Goal: Task Accomplishment & Management: Manage account settings

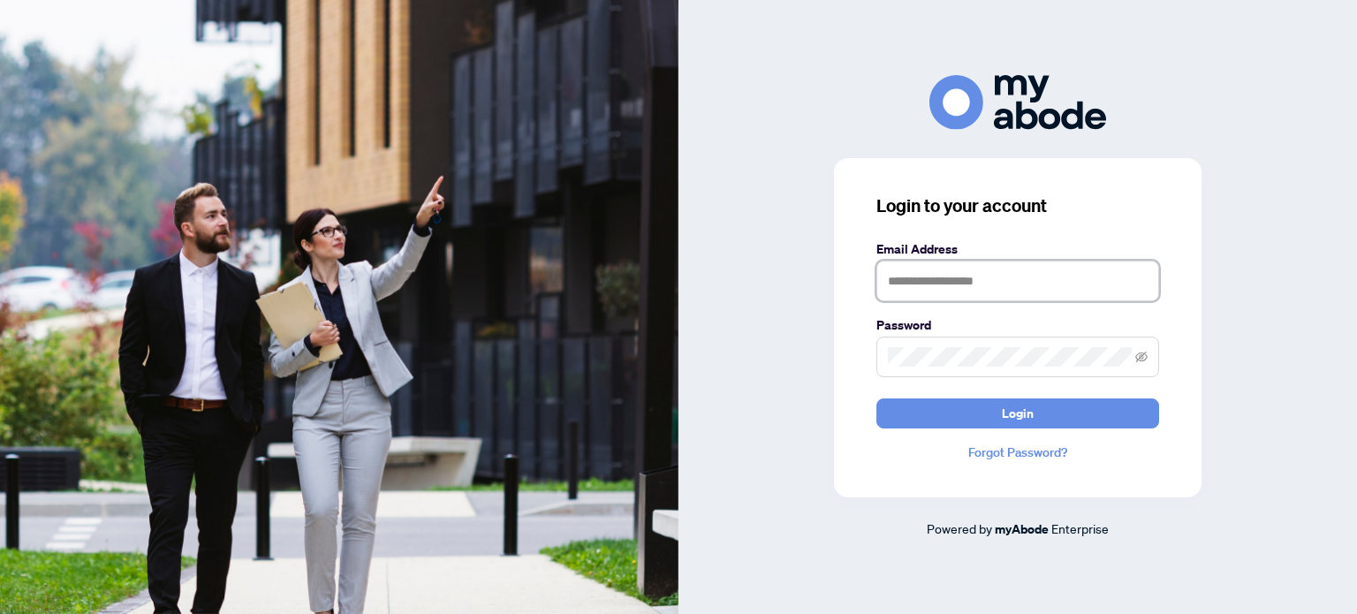
click at [933, 289] on input "text" at bounding box center [1017, 281] width 283 height 41
type input "**********"
click at [992, 418] on button "Login" at bounding box center [1017, 413] width 283 height 30
click at [1014, 420] on span "Login" at bounding box center [1018, 413] width 32 height 28
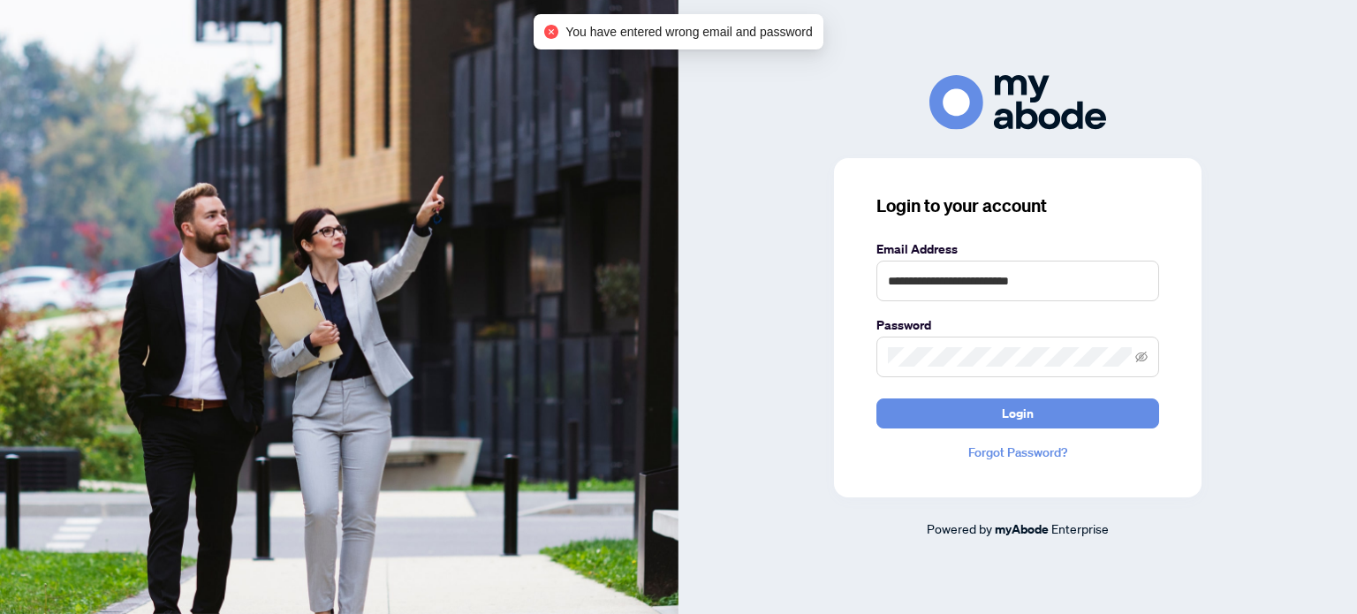
click at [1007, 458] on link "Forgot Password?" at bounding box center [1017, 452] width 283 height 19
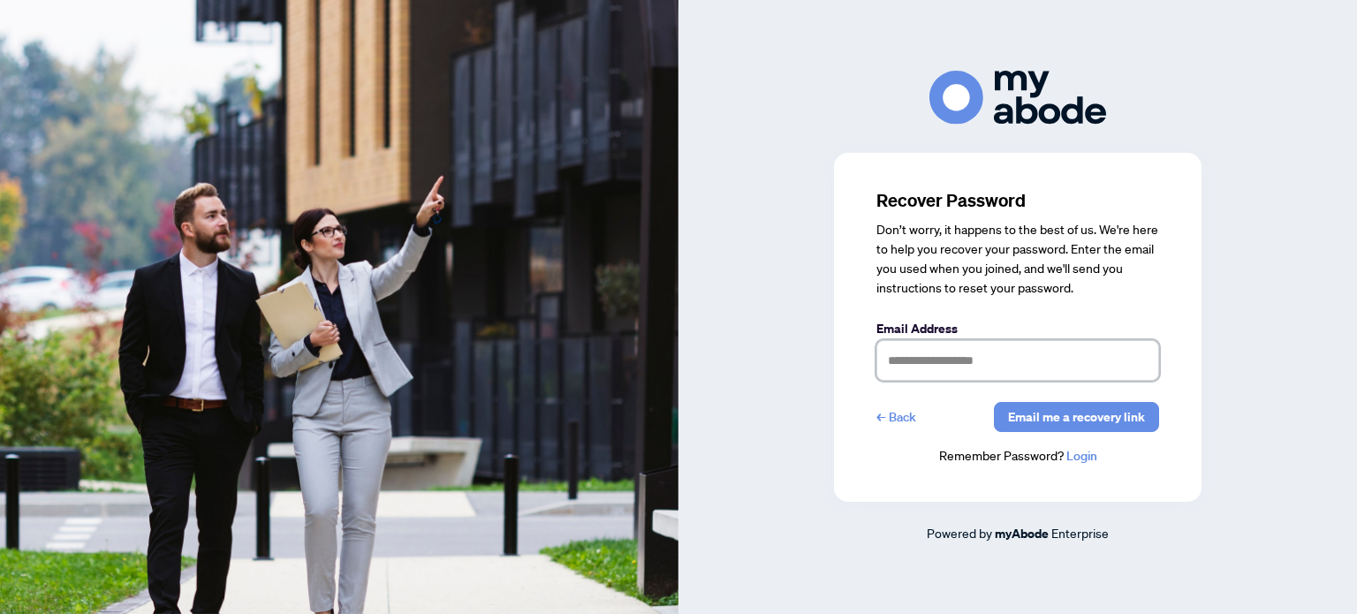
click at [932, 367] on input "text" at bounding box center [1017, 360] width 283 height 41
type input "**********"
click at [1085, 426] on span "Email me a recovery link" at bounding box center [1076, 417] width 137 height 28
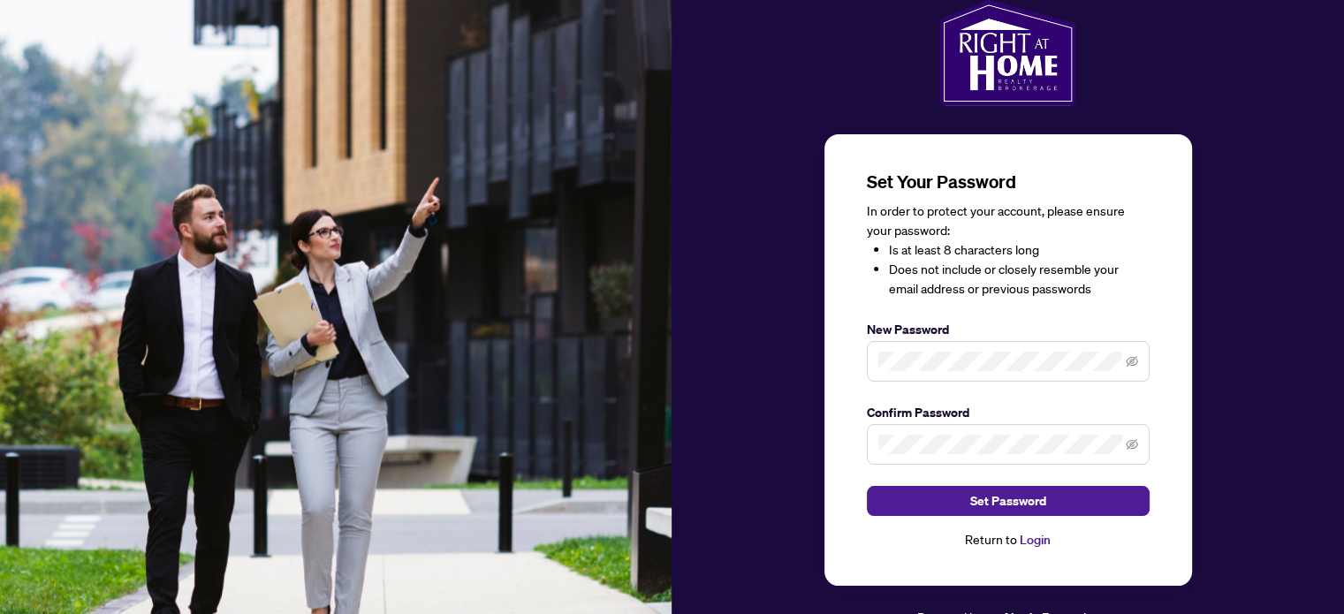
click at [1018, 507] on span "Set Password" at bounding box center [1008, 501] width 76 height 28
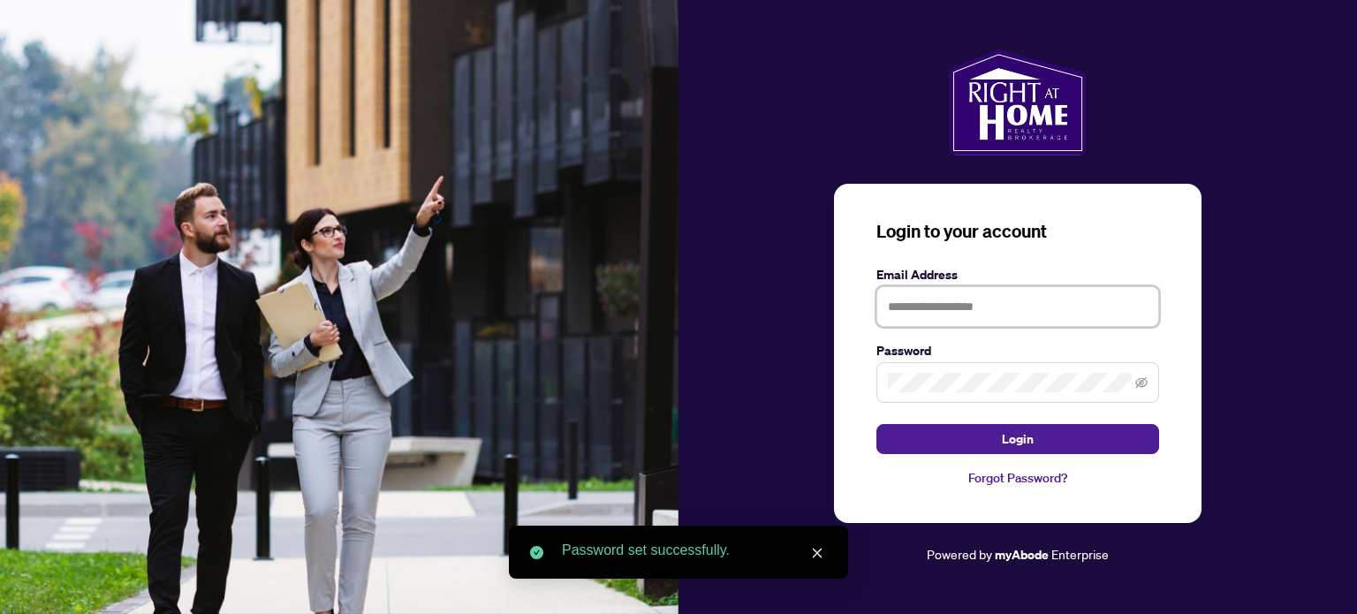
type input "**********"
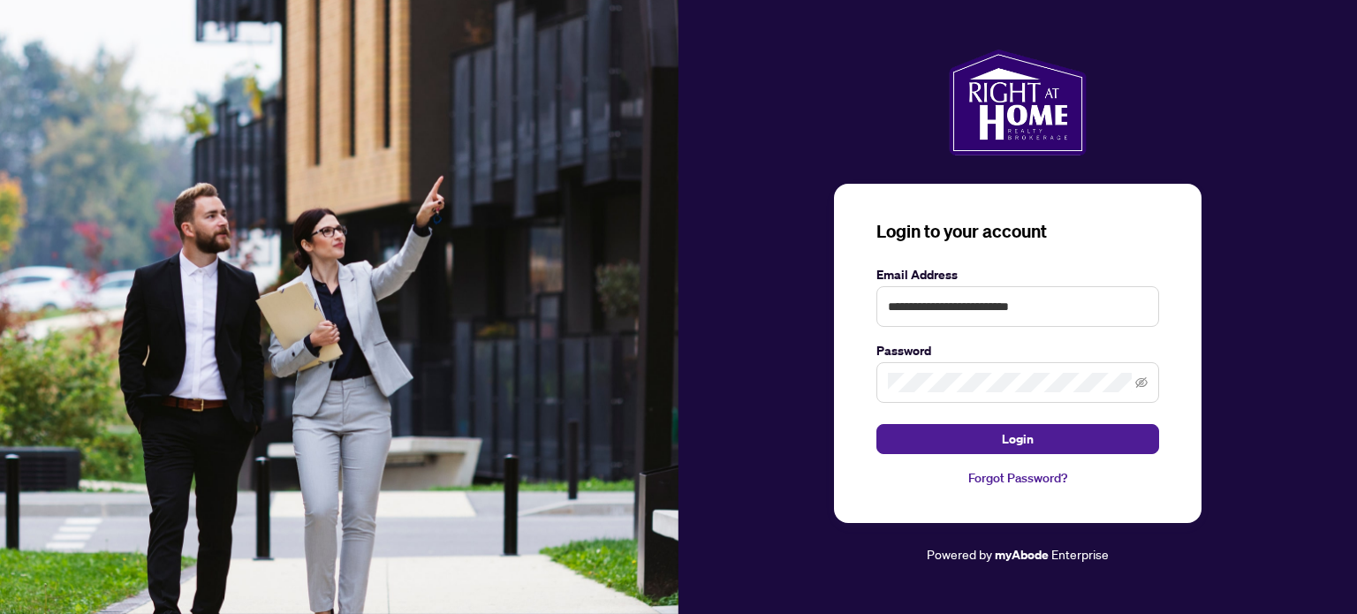
click at [1140, 379] on icon "eye-invisible" at bounding box center [1141, 382] width 12 height 12
click at [1033, 445] on span "Login" at bounding box center [1018, 439] width 32 height 28
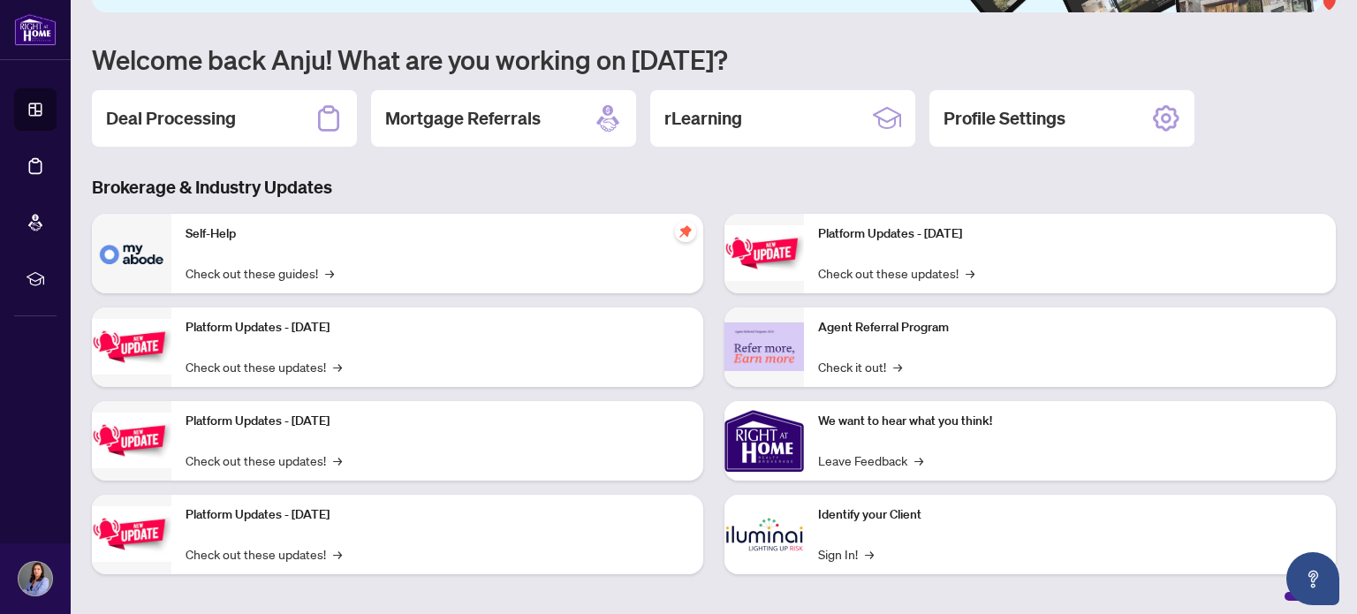
scroll to position [148, 0]
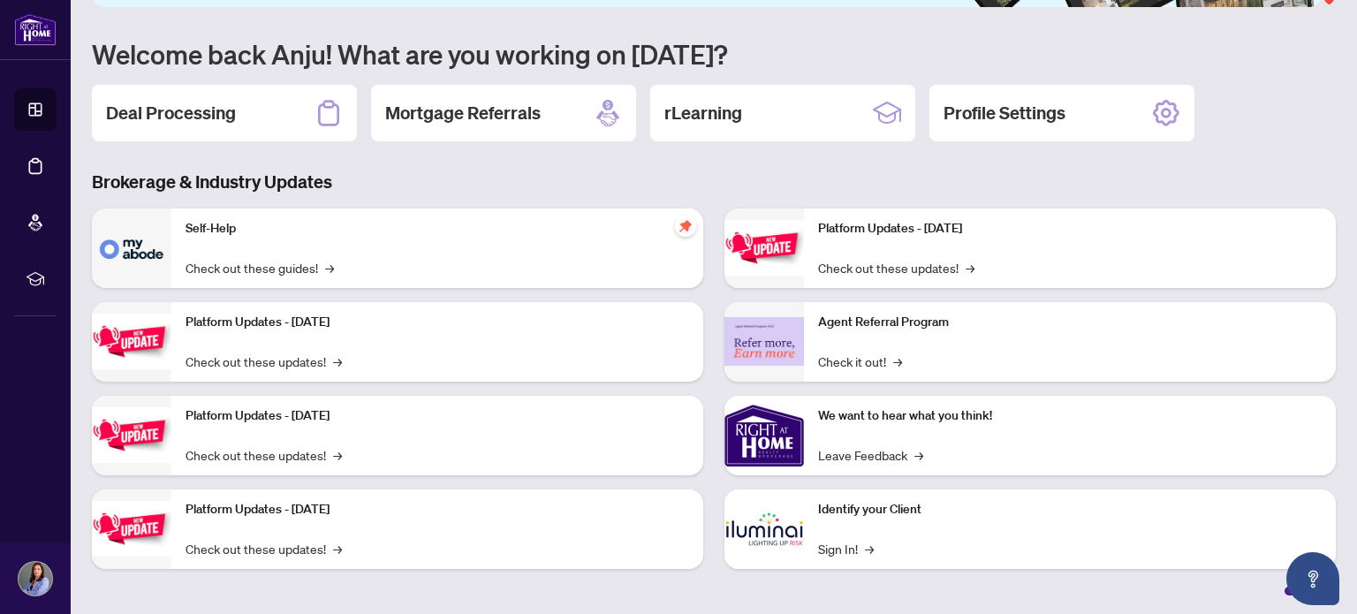
click at [754, 116] on div "rLearning" at bounding box center [782, 113] width 265 height 57
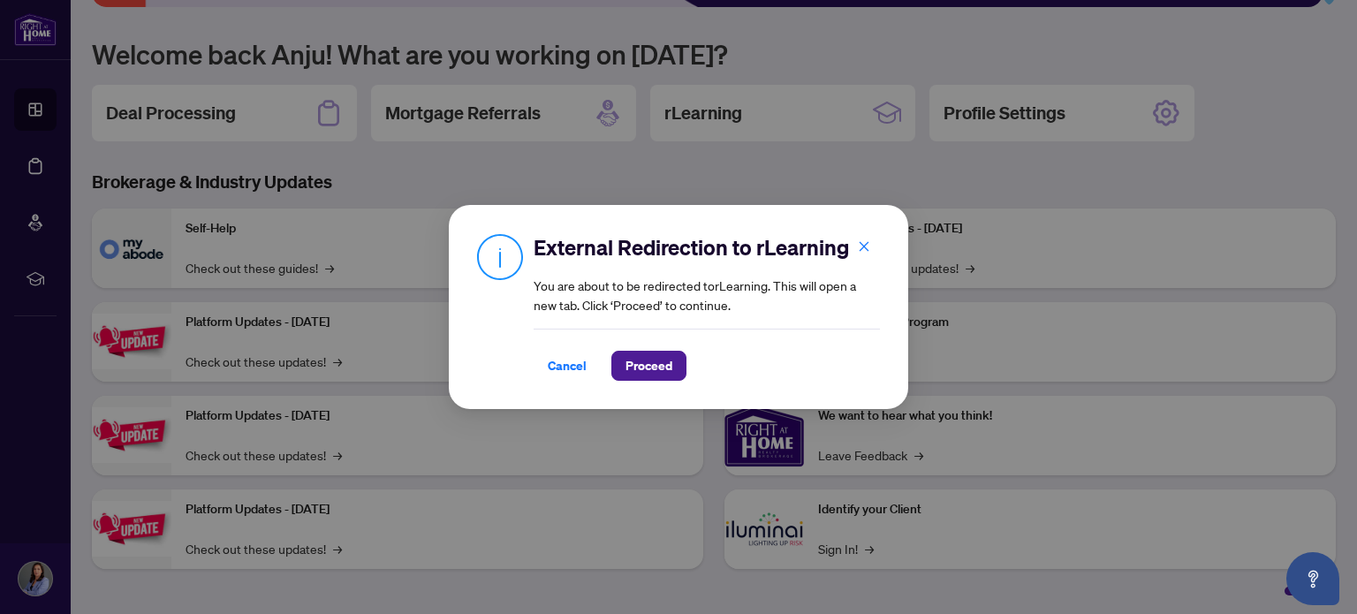
click at [657, 368] on span "Proceed" at bounding box center [648, 366] width 47 height 28
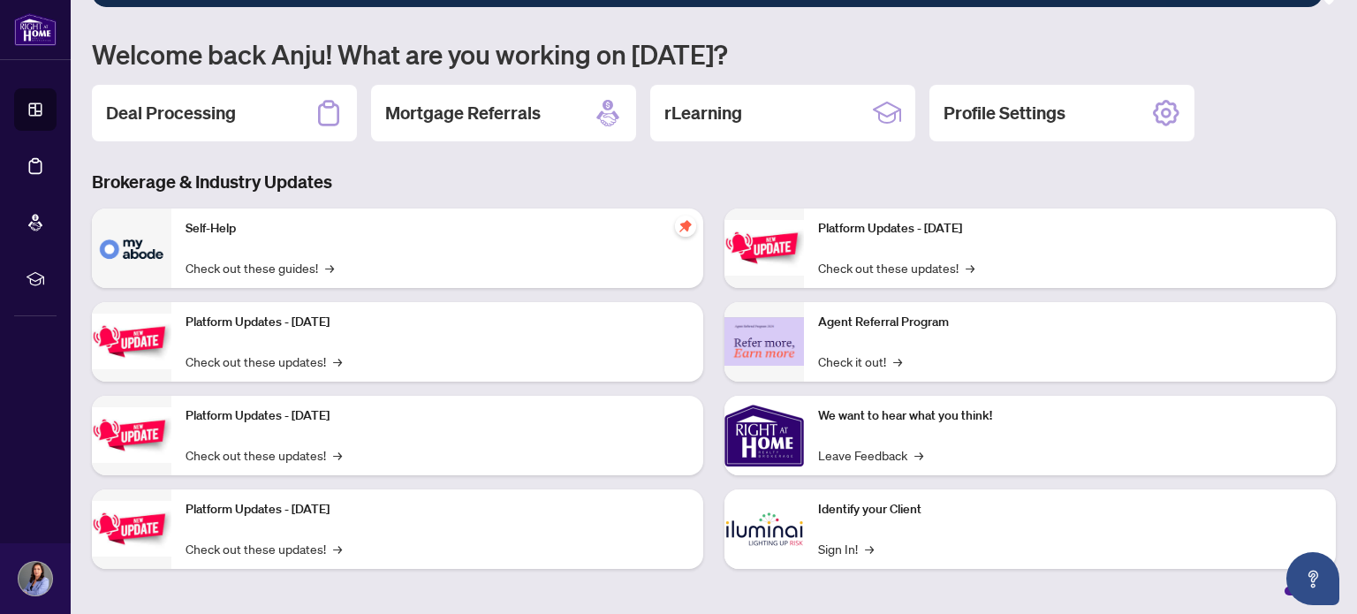
click at [28, 105] on icon at bounding box center [36, 110] width 18 height 18
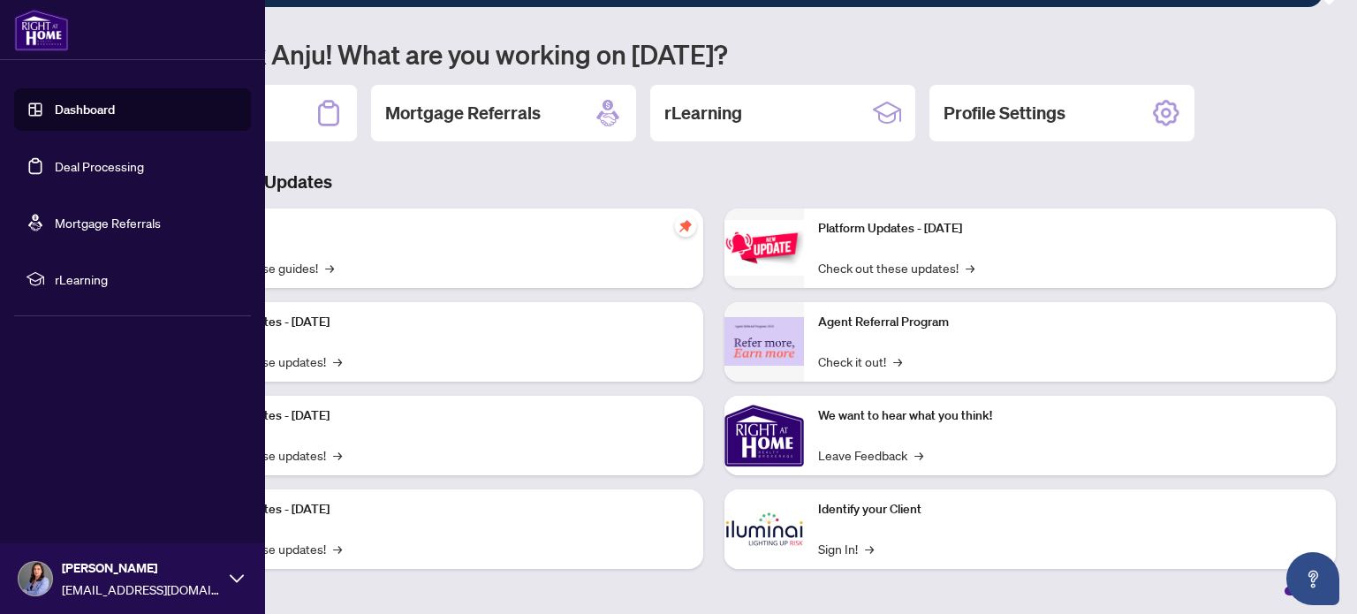
click at [66, 215] on link "Mortgage Referrals" at bounding box center [108, 223] width 106 height 16
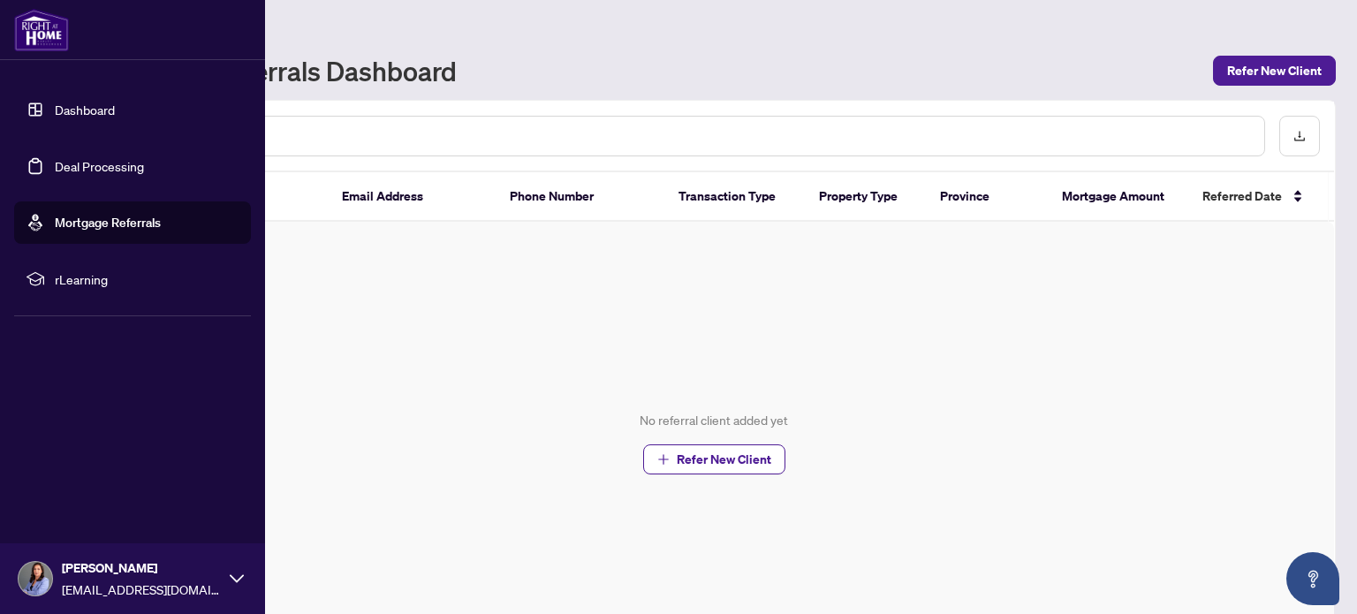
click at [84, 117] on link "Dashboard" at bounding box center [85, 110] width 60 height 16
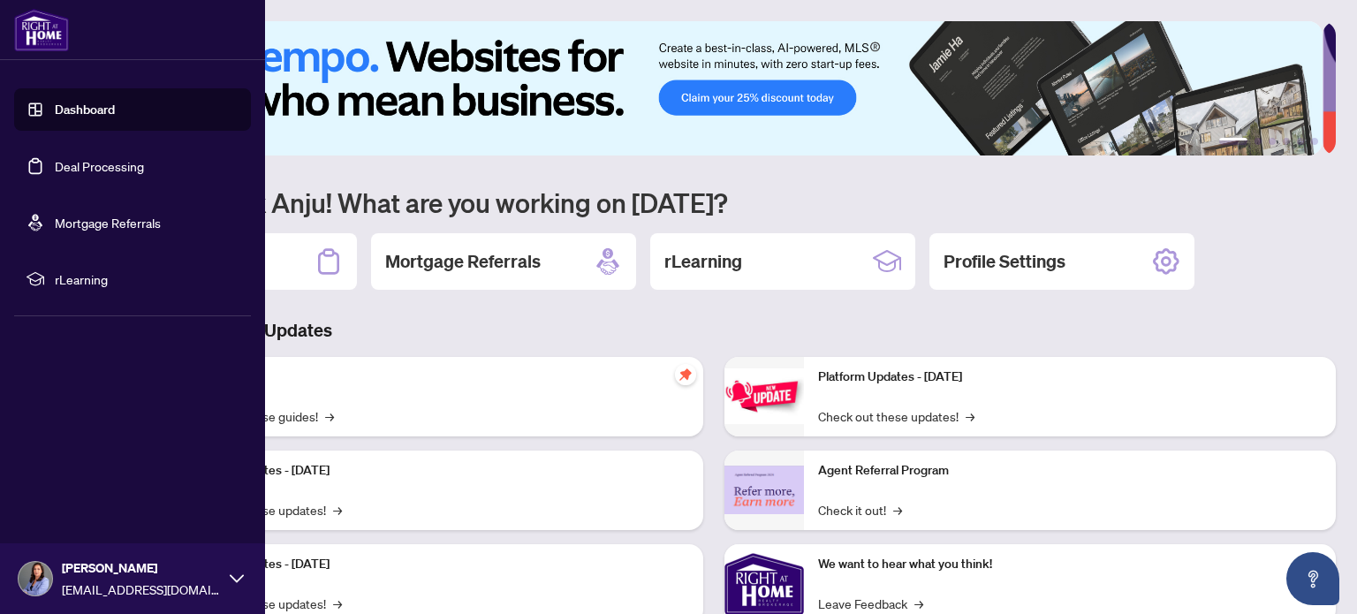
click at [738, 251] on h2 "rLearning" at bounding box center [703, 261] width 78 height 25
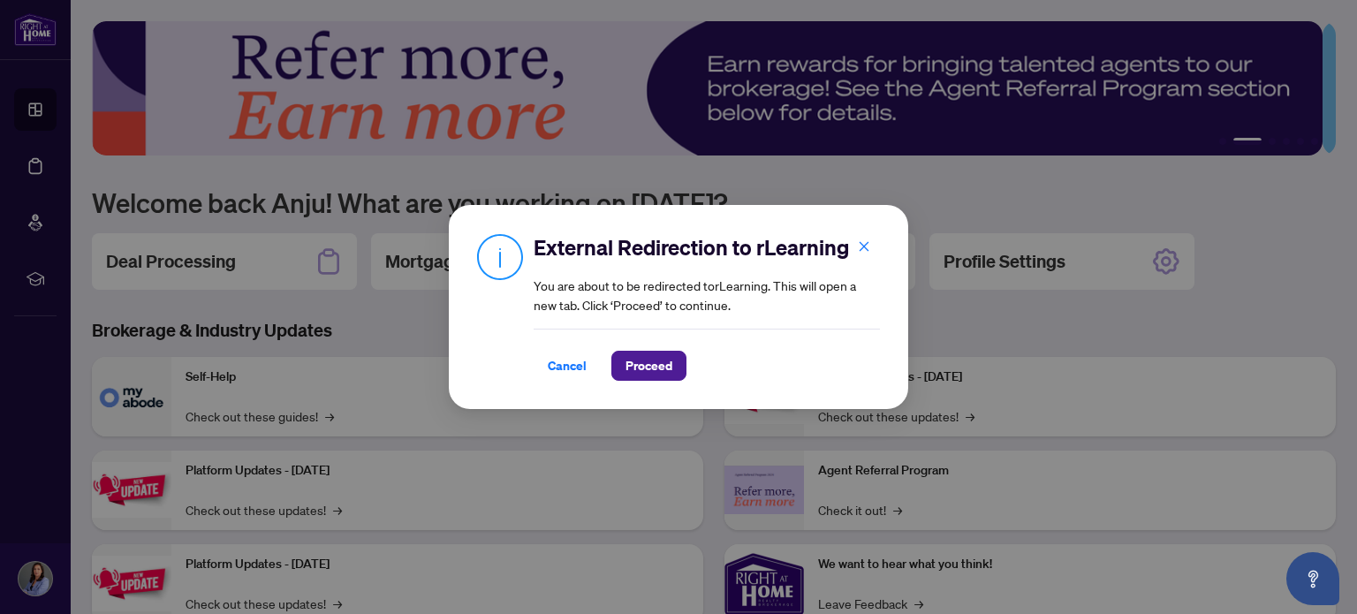
click at [667, 375] on span "Proceed" at bounding box center [648, 366] width 47 height 28
